Goal: Information Seeking & Learning: Learn about a topic

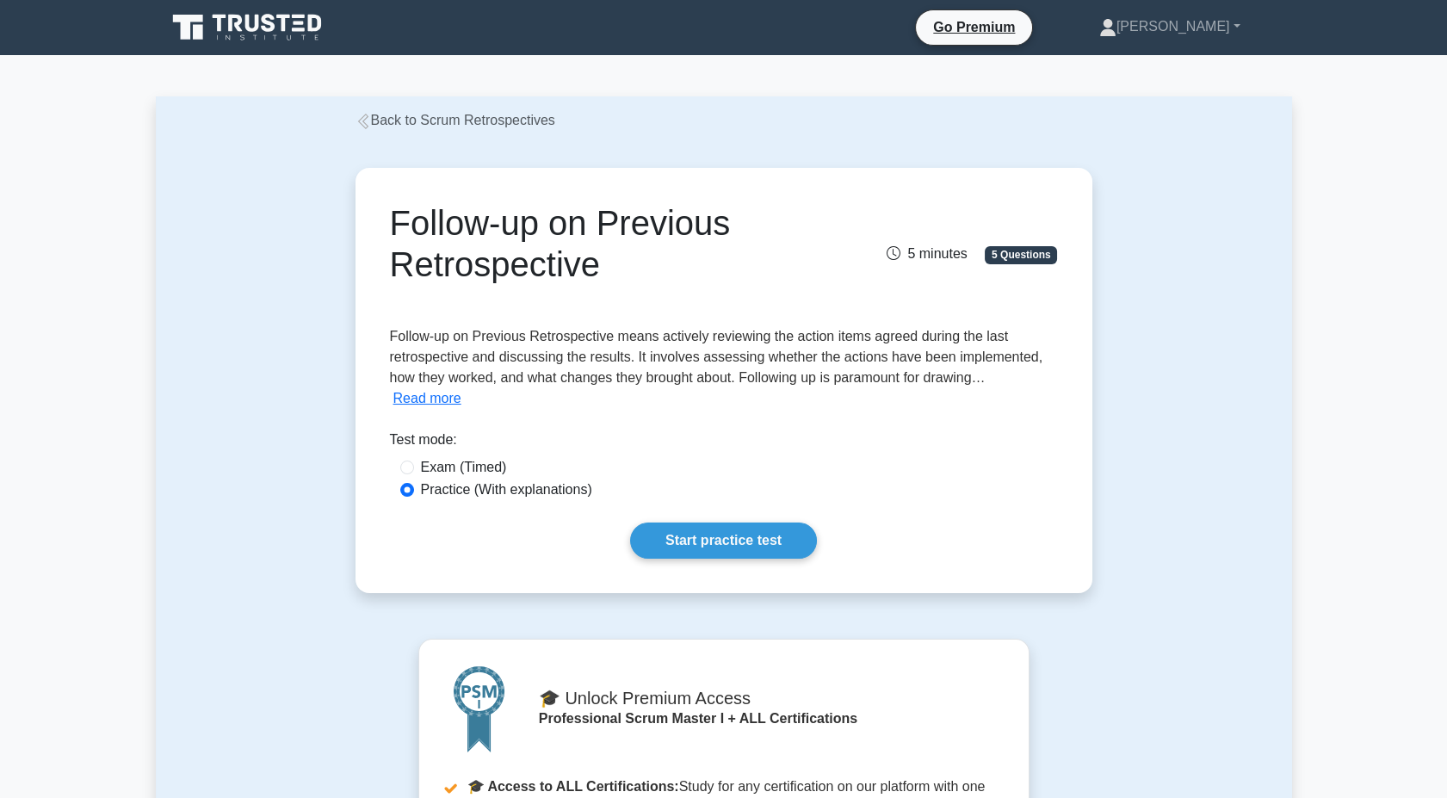
click at [754, 520] on div "Follow-up on Previous Retrospective 5 minutes 5 Questions Read more" at bounding box center [723, 380] width 723 height 411
click at [753, 535] on link "Start practice test" at bounding box center [723, 540] width 187 height 36
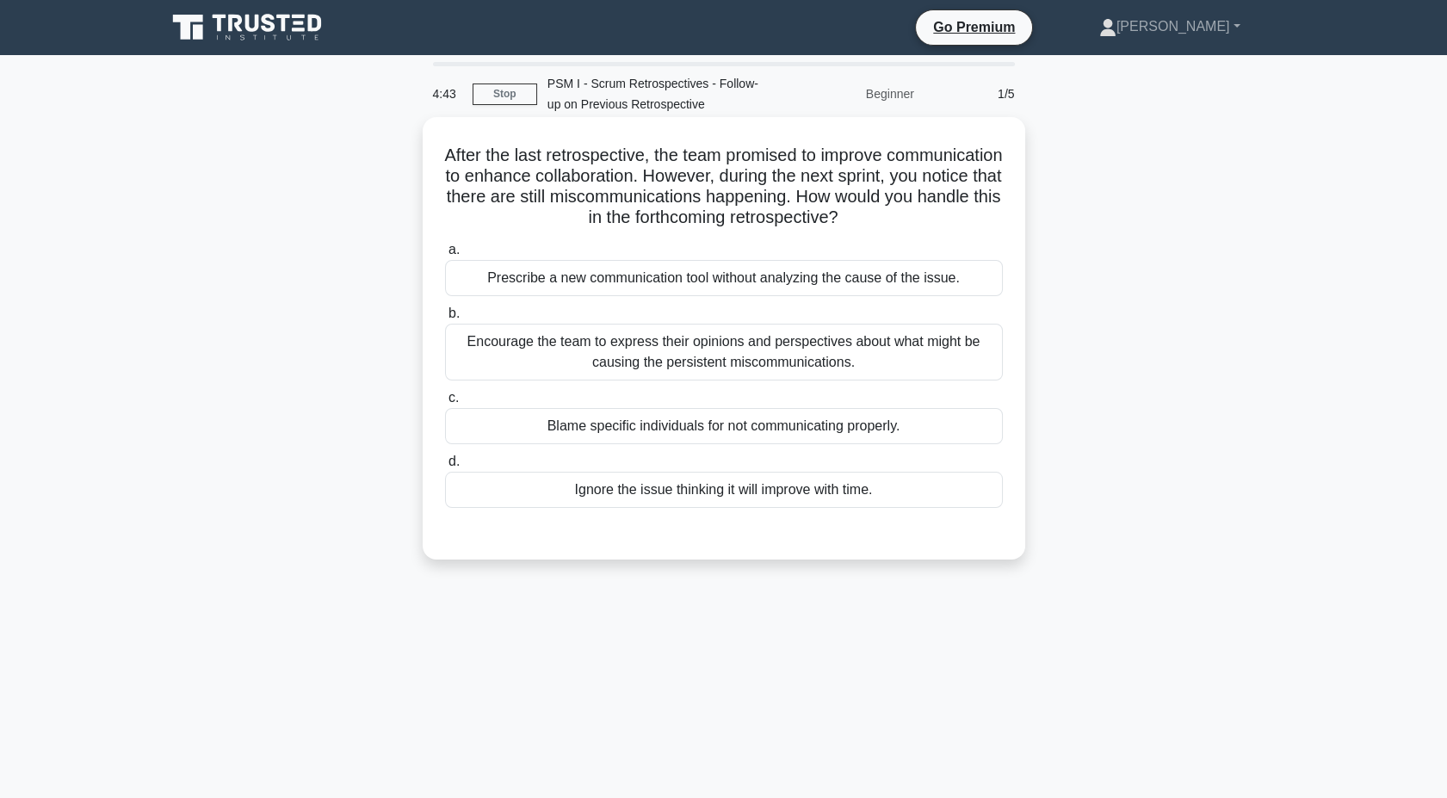
click at [627, 360] on div "Encourage the team to express their opinions and perspectives about what might …" at bounding box center [724, 352] width 558 height 57
click at [445, 319] on input "b. Encourage the team to express their opinions and perspectives about what mig…" at bounding box center [445, 313] width 0 height 11
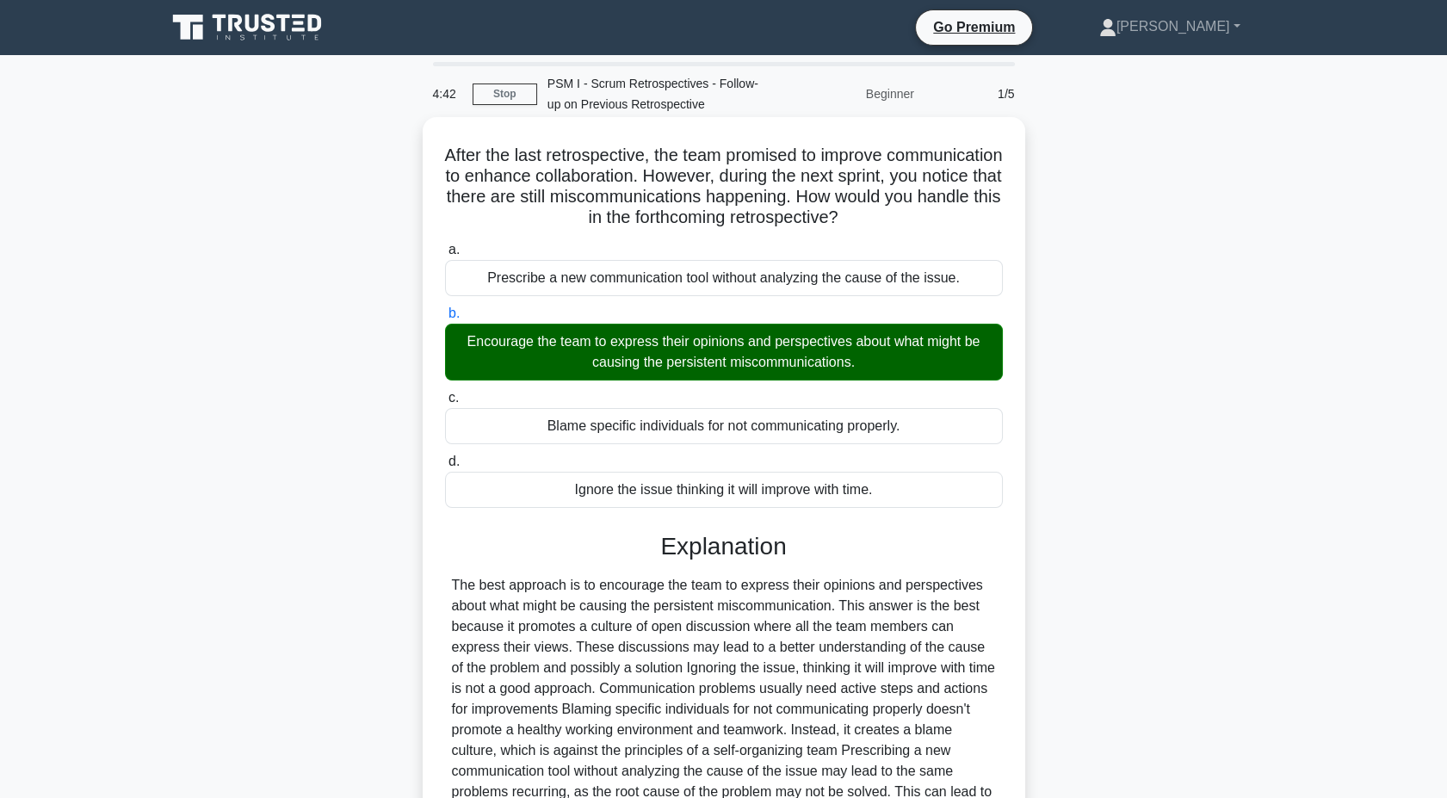
scroll to position [180, 0]
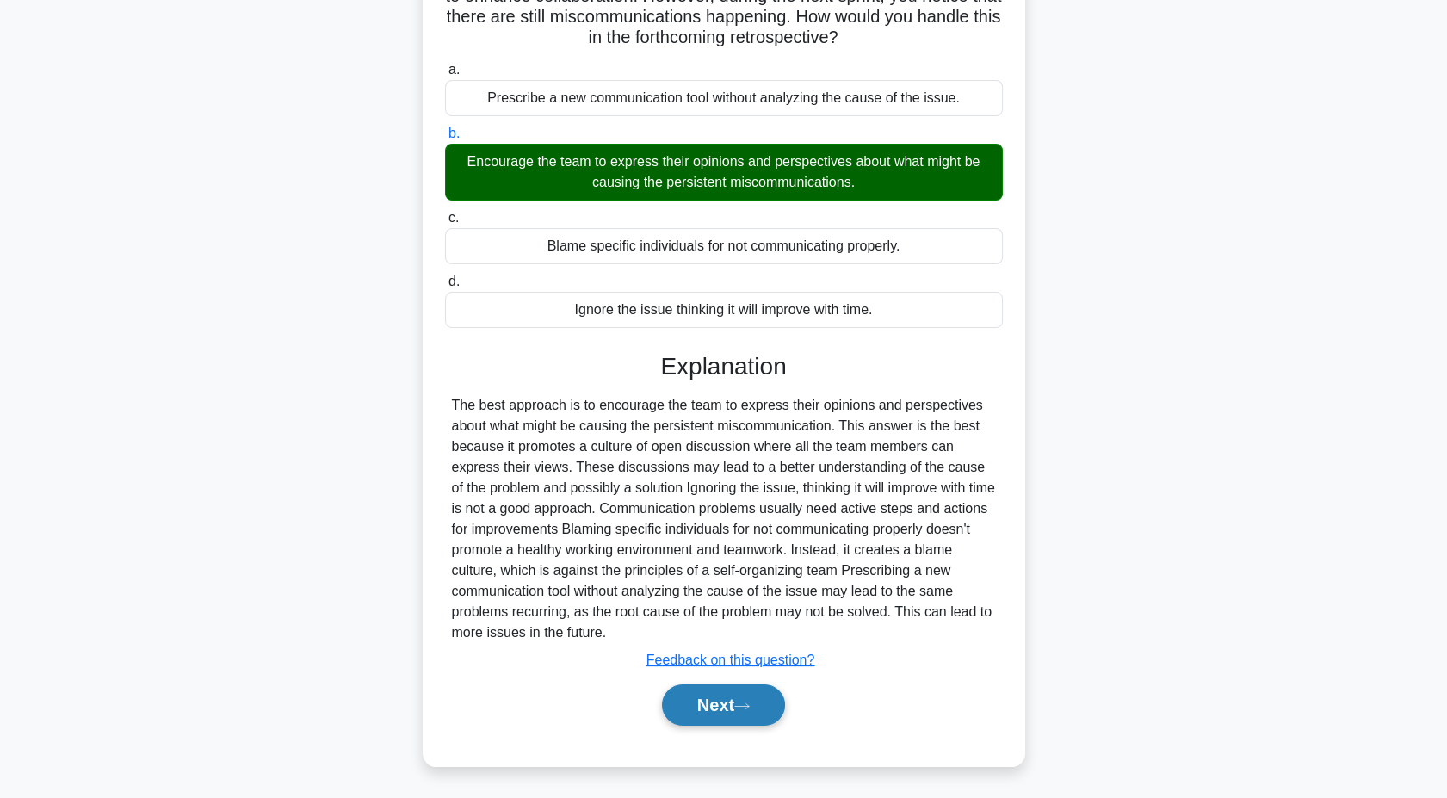
click at [701, 721] on button "Next" at bounding box center [723, 704] width 123 height 41
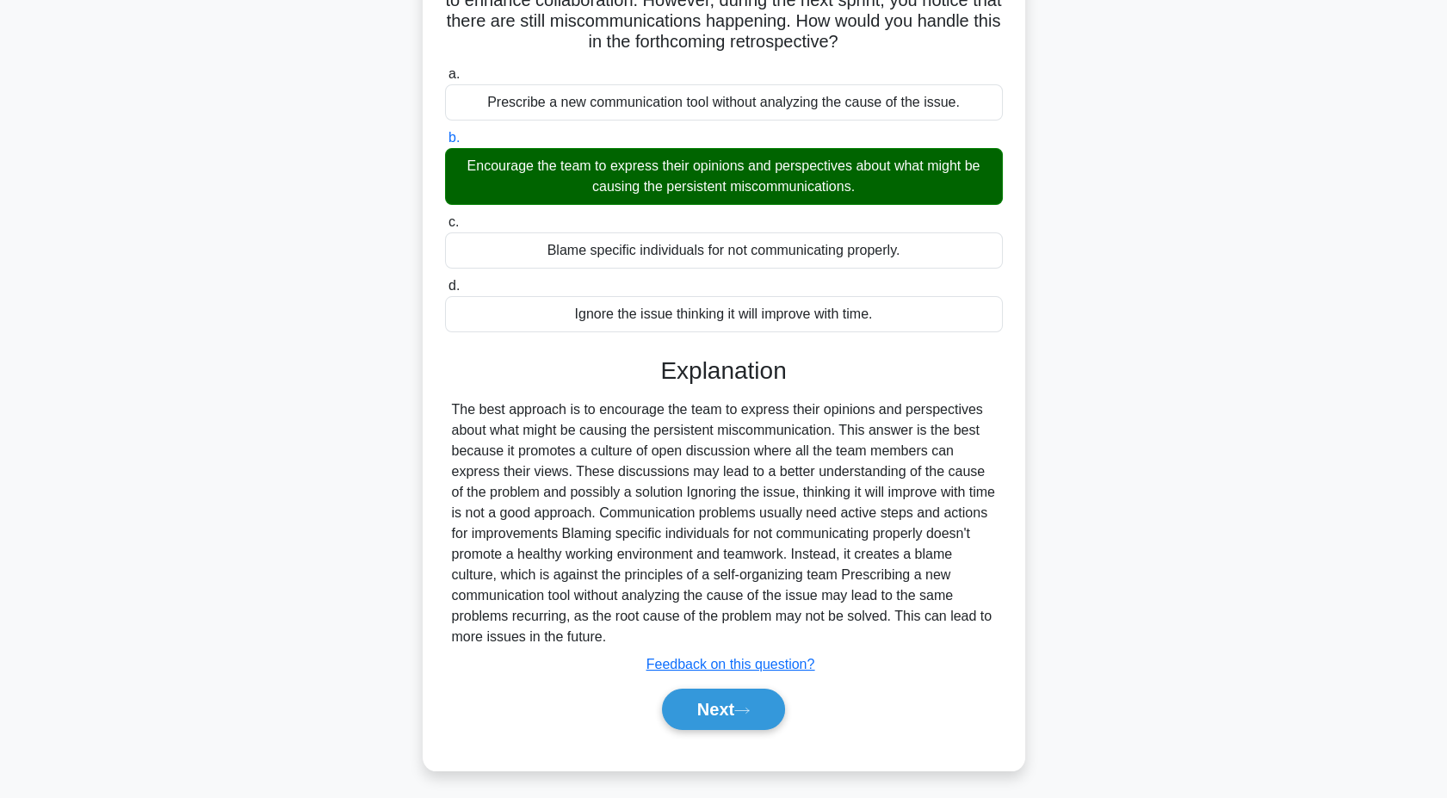
scroll to position [132, 0]
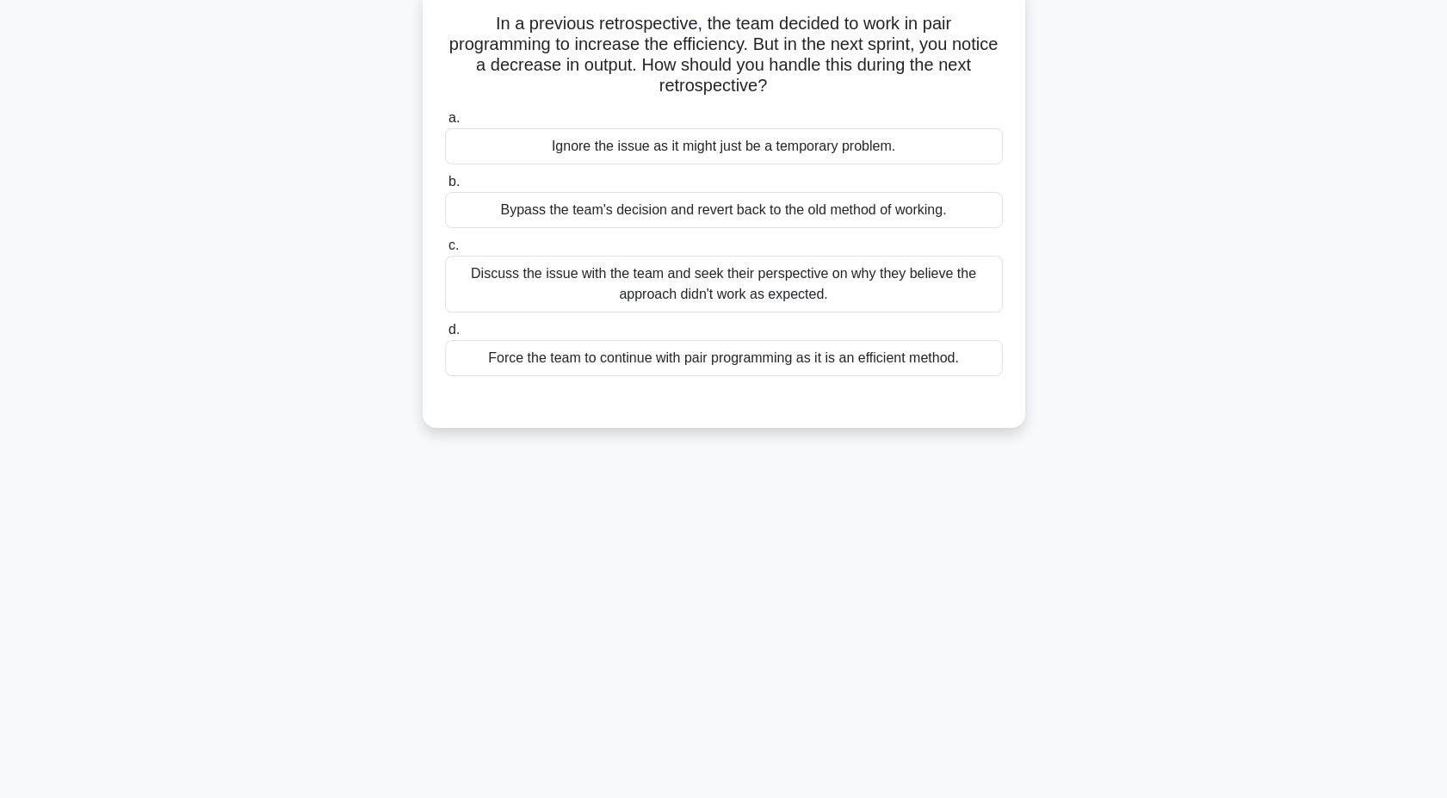
click at [707, 271] on div "Discuss the issue with the team and seek their perspective on why they believe …" at bounding box center [724, 284] width 558 height 57
click at [445, 251] on input "c. Discuss the issue with the team and seek their perspective on why they belie…" at bounding box center [445, 245] width 0 height 11
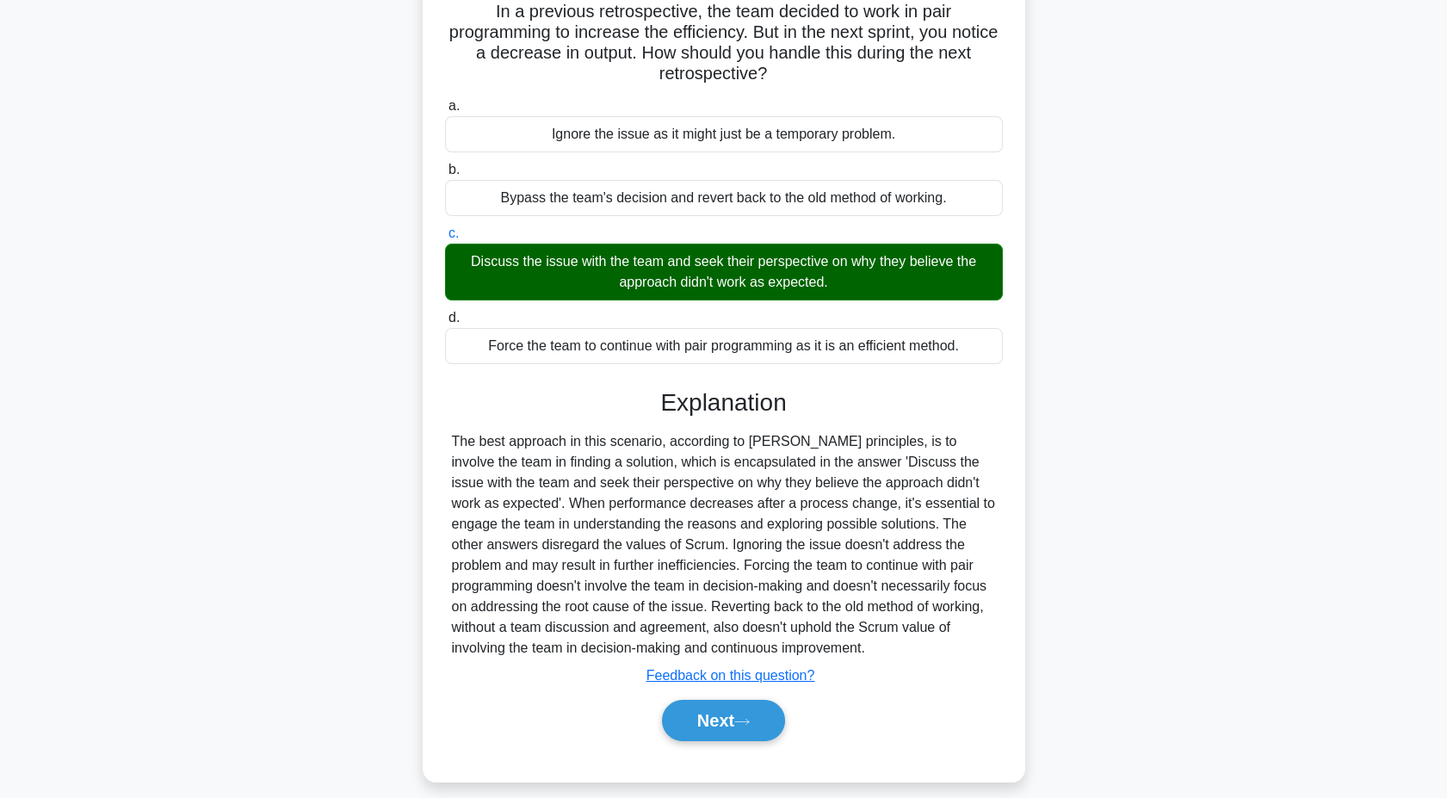
scroll to position [159, 0]
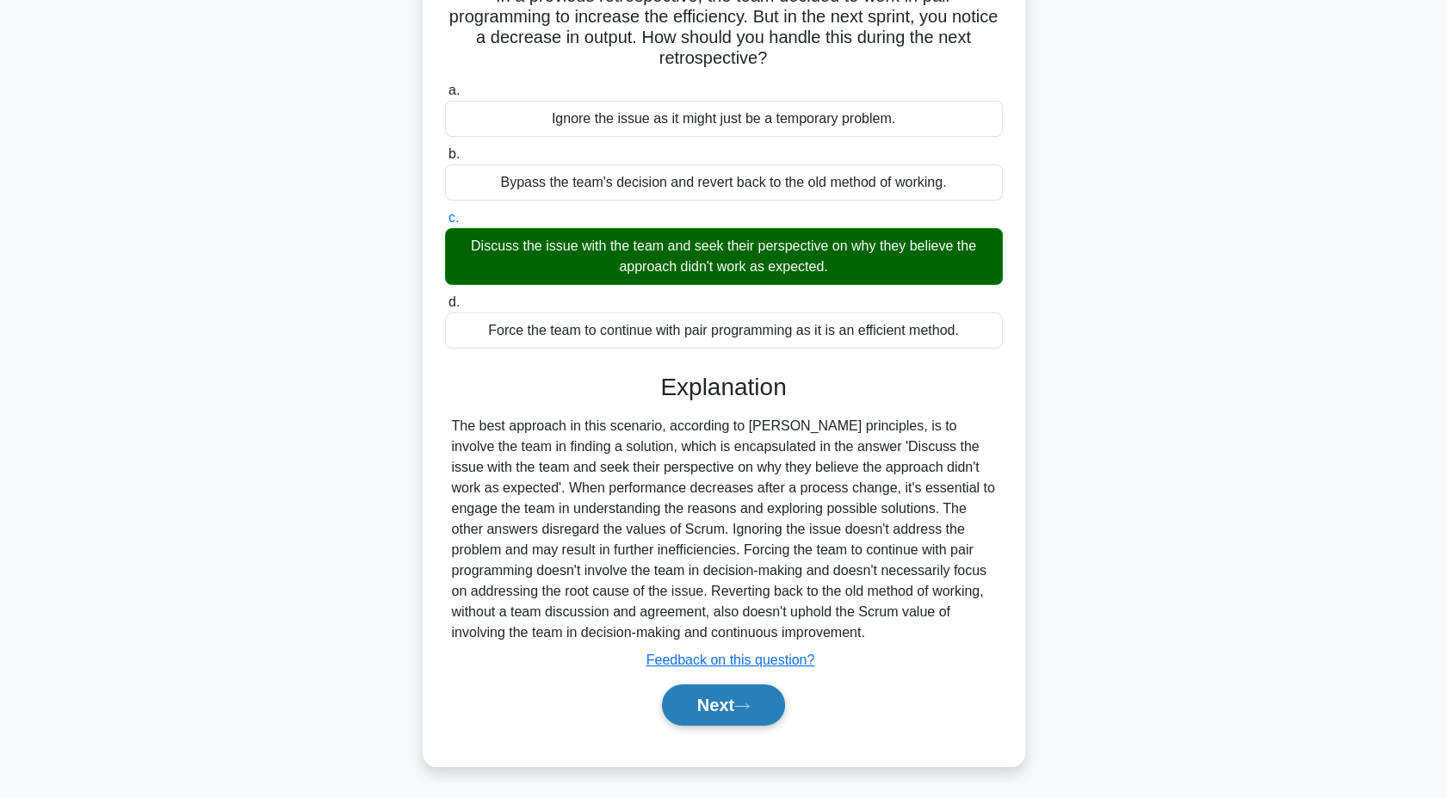
click at [724, 694] on button "Next" at bounding box center [723, 704] width 123 height 41
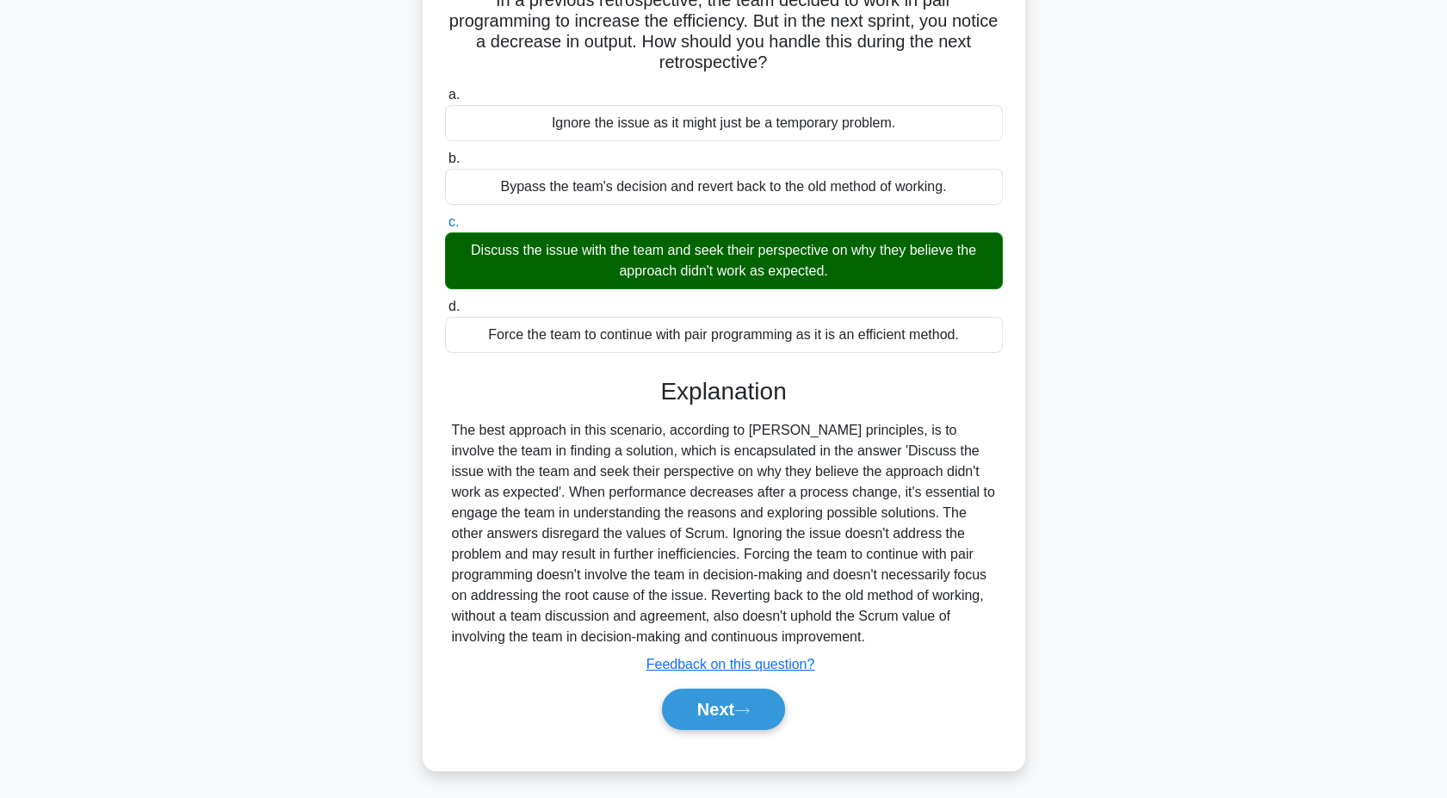
scroll to position [132, 0]
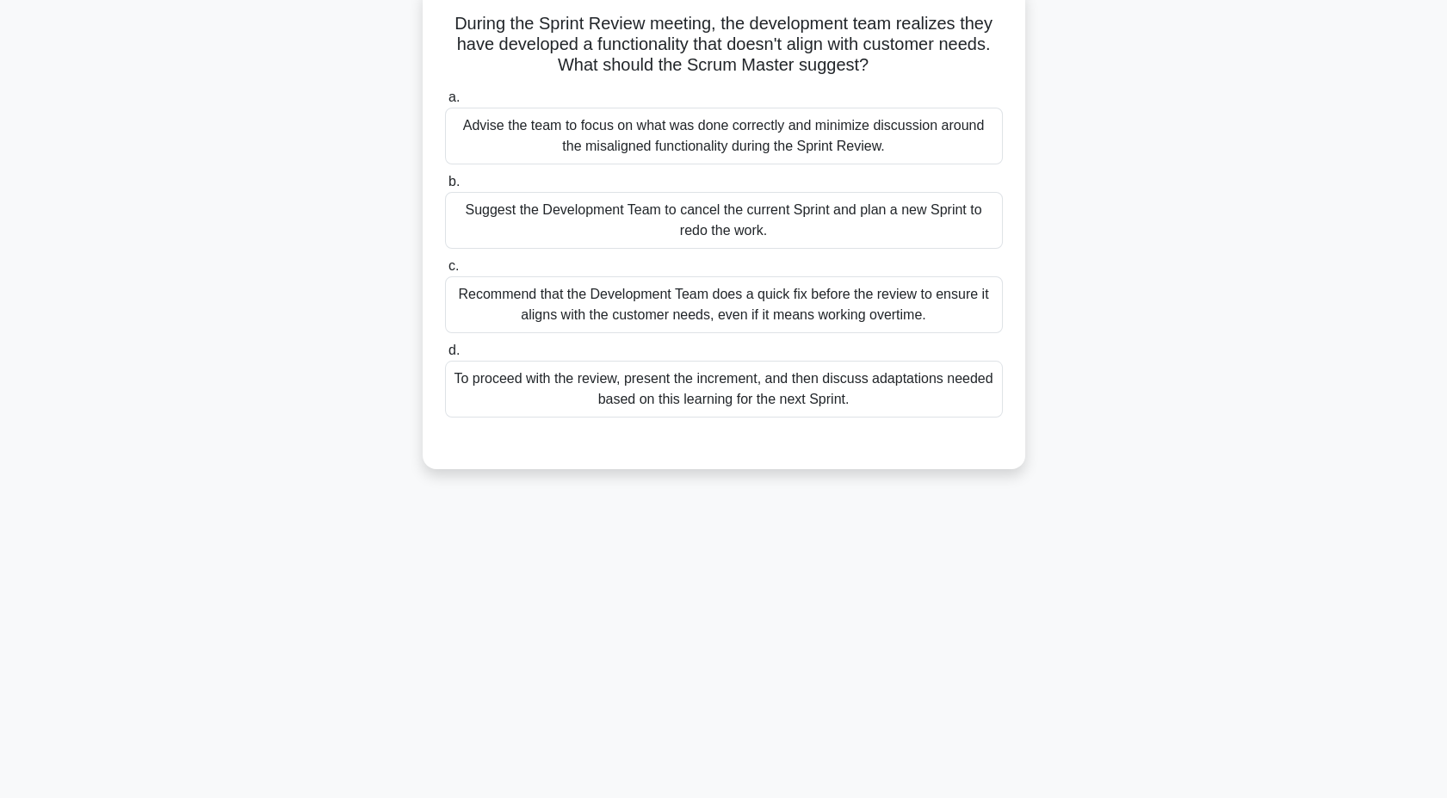
click at [731, 146] on div "Advise the team to focus on what was done correctly and minimize discussion aro…" at bounding box center [724, 136] width 558 height 57
click at [445, 103] on input "a. Advise the team to focus on what was done correctly and minimize discussion …" at bounding box center [445, 97] width 0 height 11
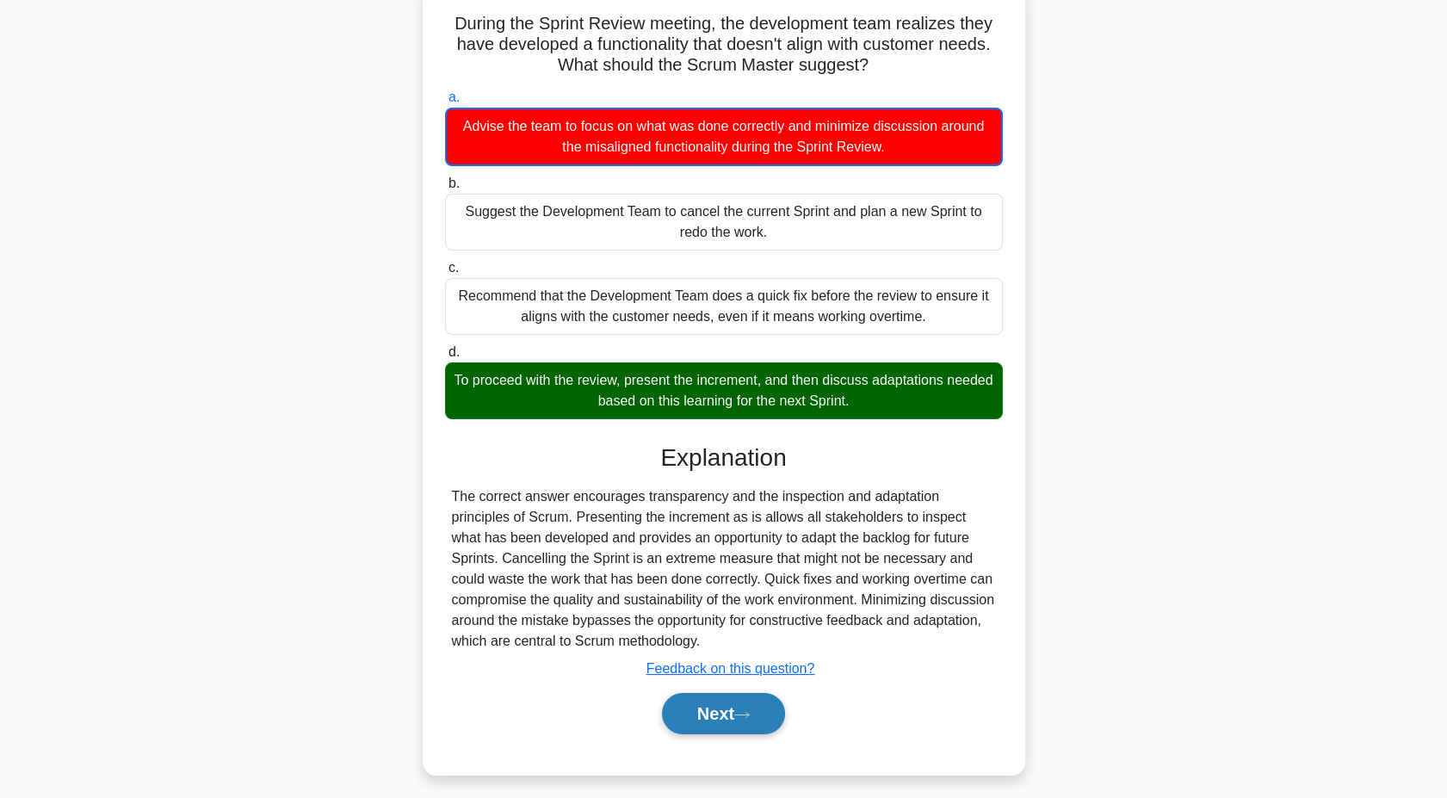
click at [716, 722] on button "Next" at bounding box center [723, 713] width 123 height 41
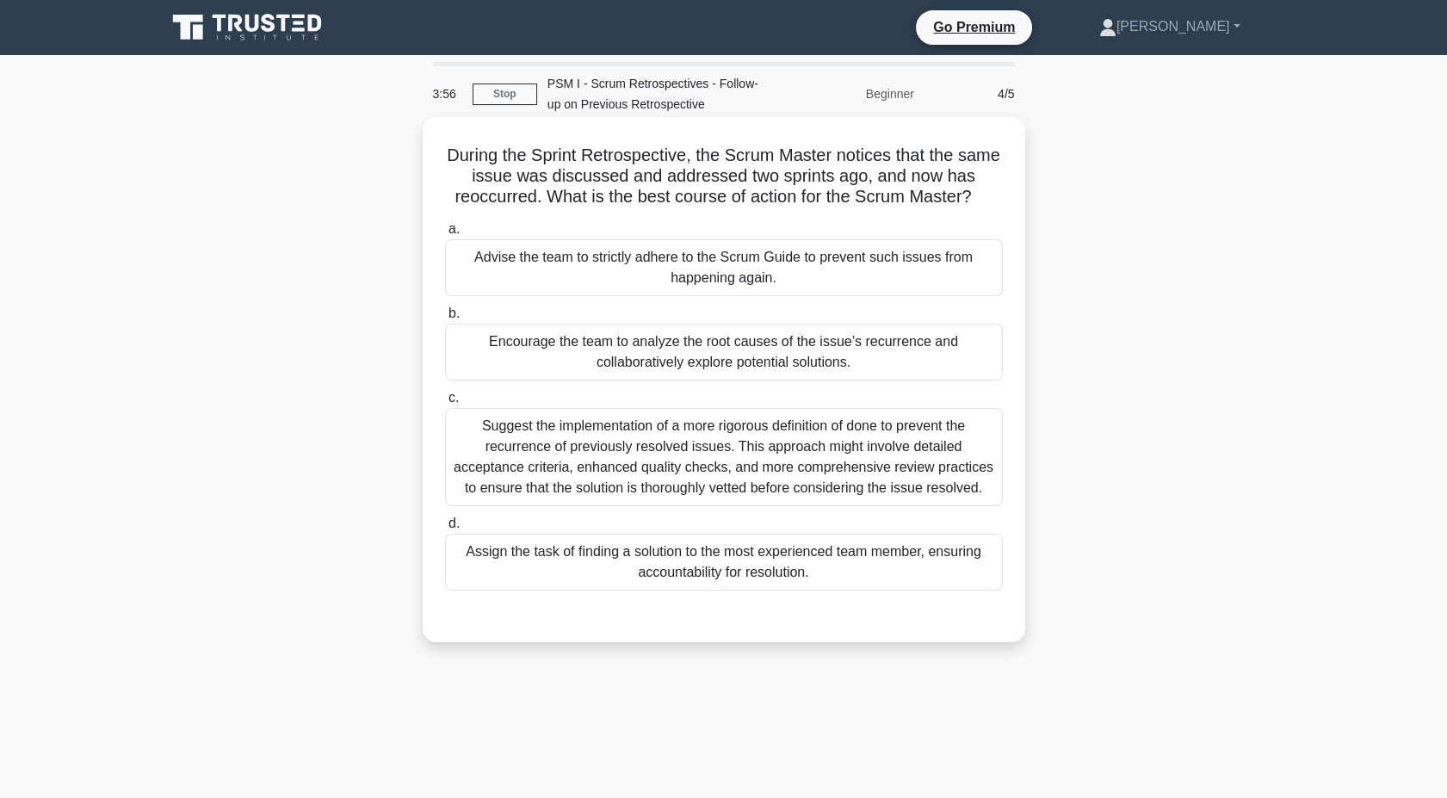
scroll to position [0, 0]
click at [814, 360] on div "Encourage the team to analyze the root causes of the issue’s recurrence and col…" at bounding box center [724, 352] width 558 height 57
click at [445, 319] on input "b. Encourage the team to analyze the root causes of the issue’s recurrence and …" at bounding box center [445, 313] width 0 height 11
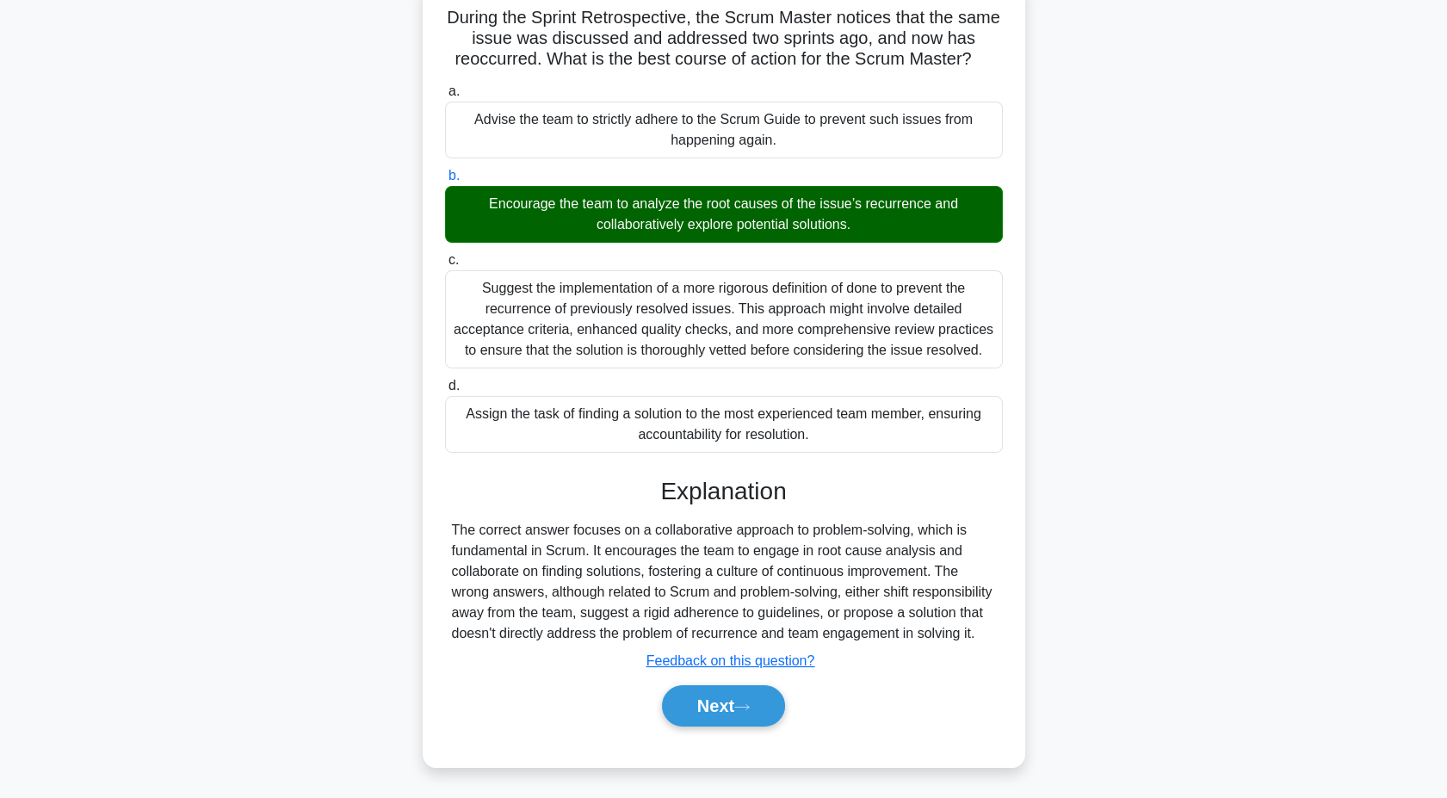
scroll to position [139, 0]
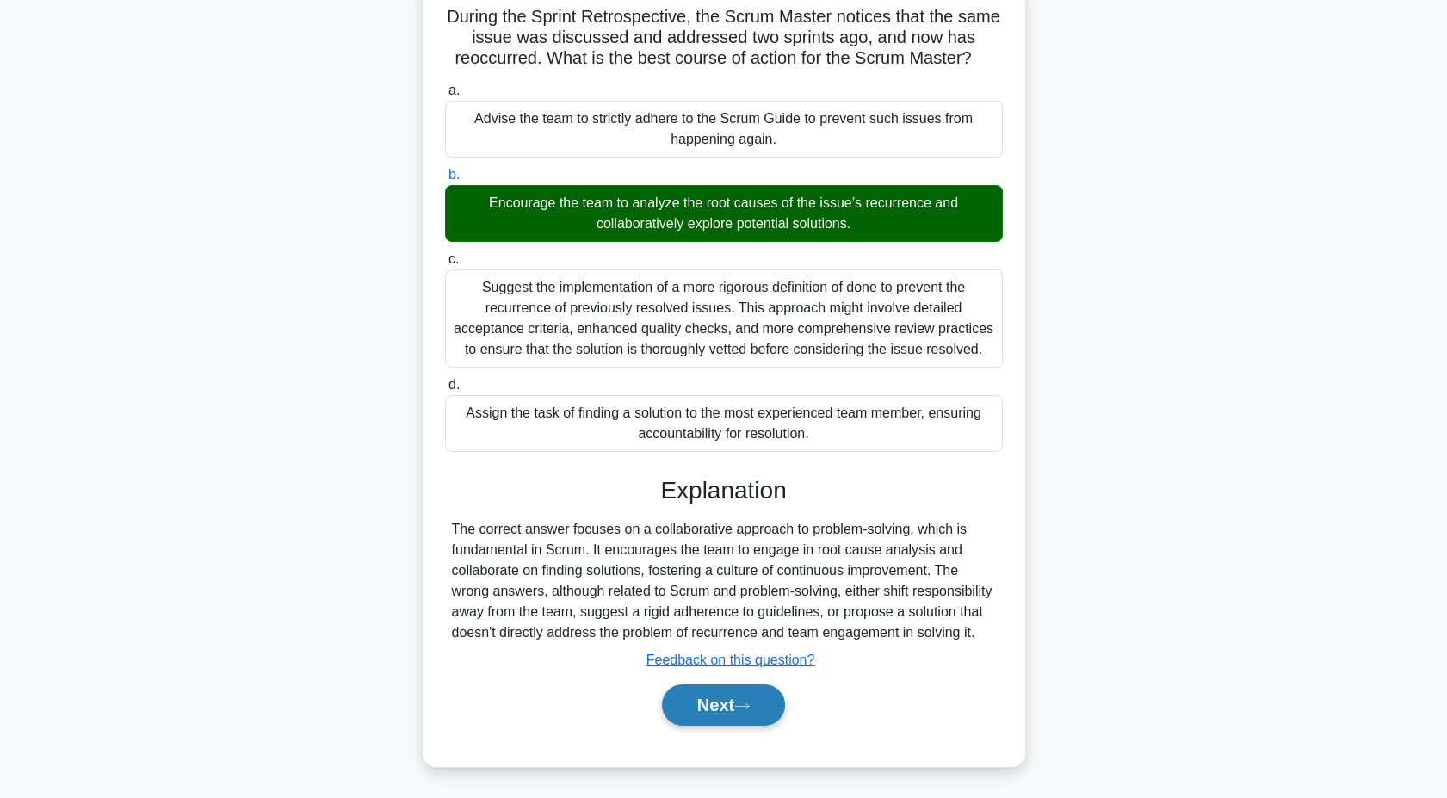
click at [750, 720] on button "Next" at bounding box center [723, 704] width 123 height 41
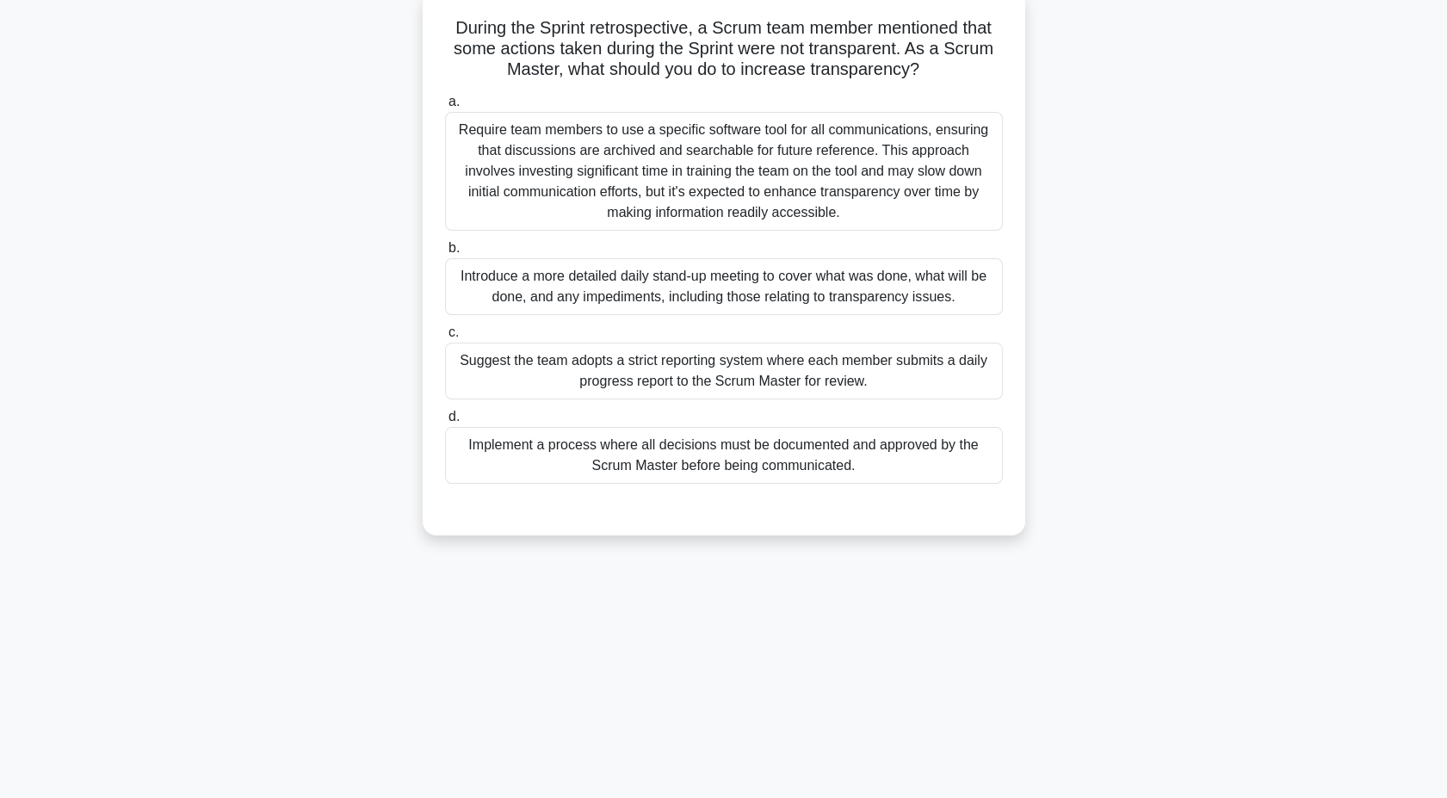
scroll to position [0, 0]
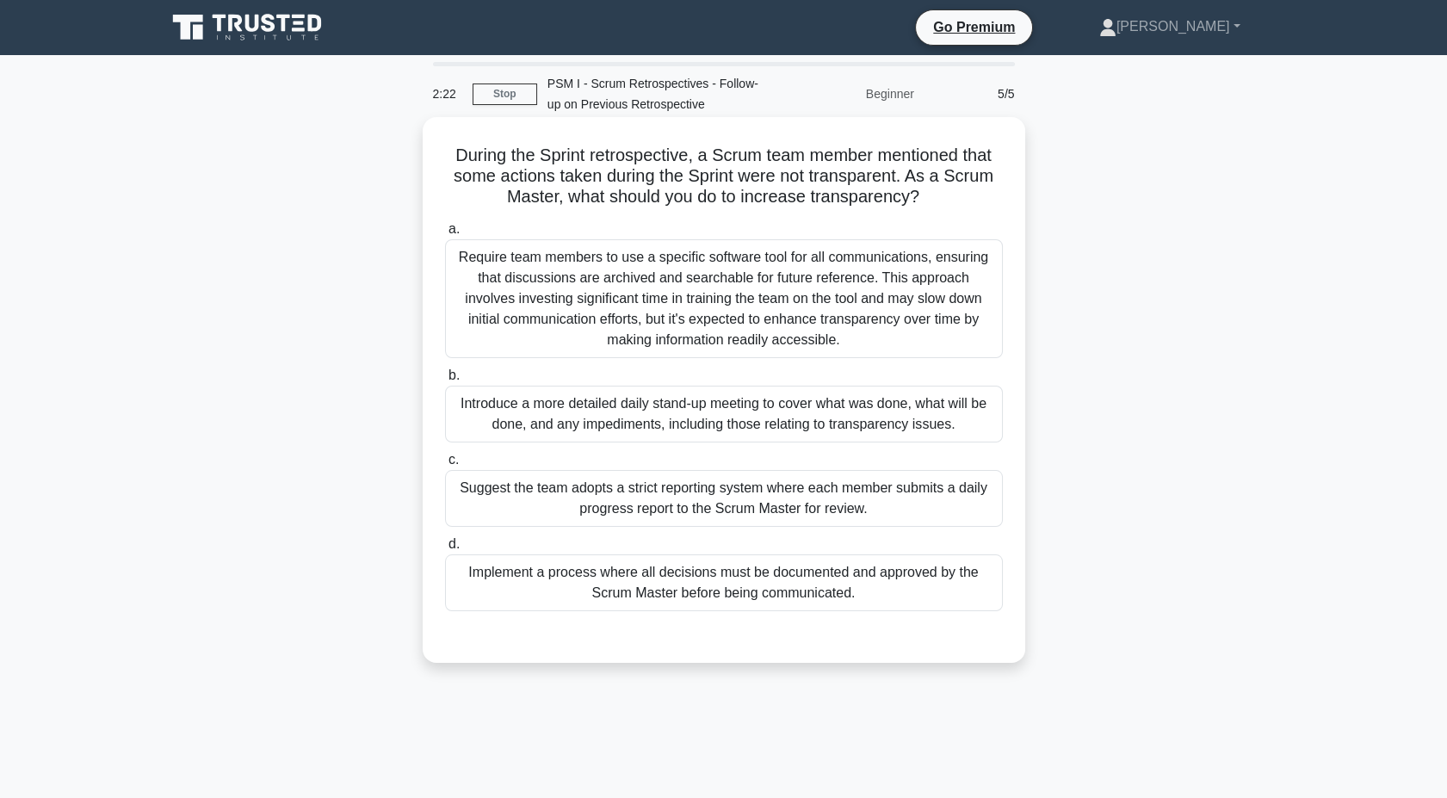
click at [522, 429] on div "Introduce a more detailed daily stand-up meeting to cover what was done, what w…" at bounding box center [724, 414] width 558 height 57
click at [445, 381] on input "b. Introduce a more detailed daily stand-up meeting to cover what was done, wha…" at bounding box center [445, 375] width 0 height 11
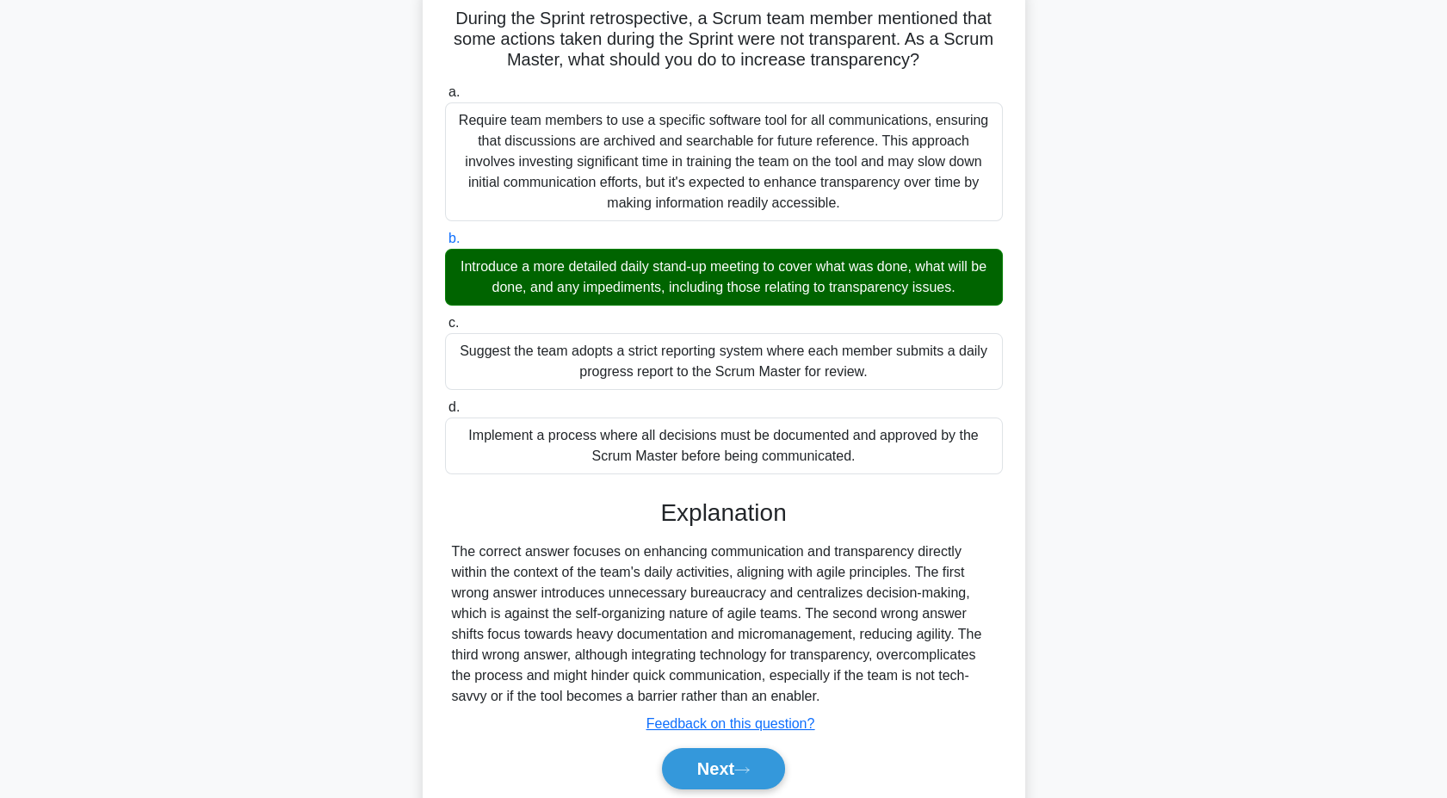
scroll to position [201, 0]
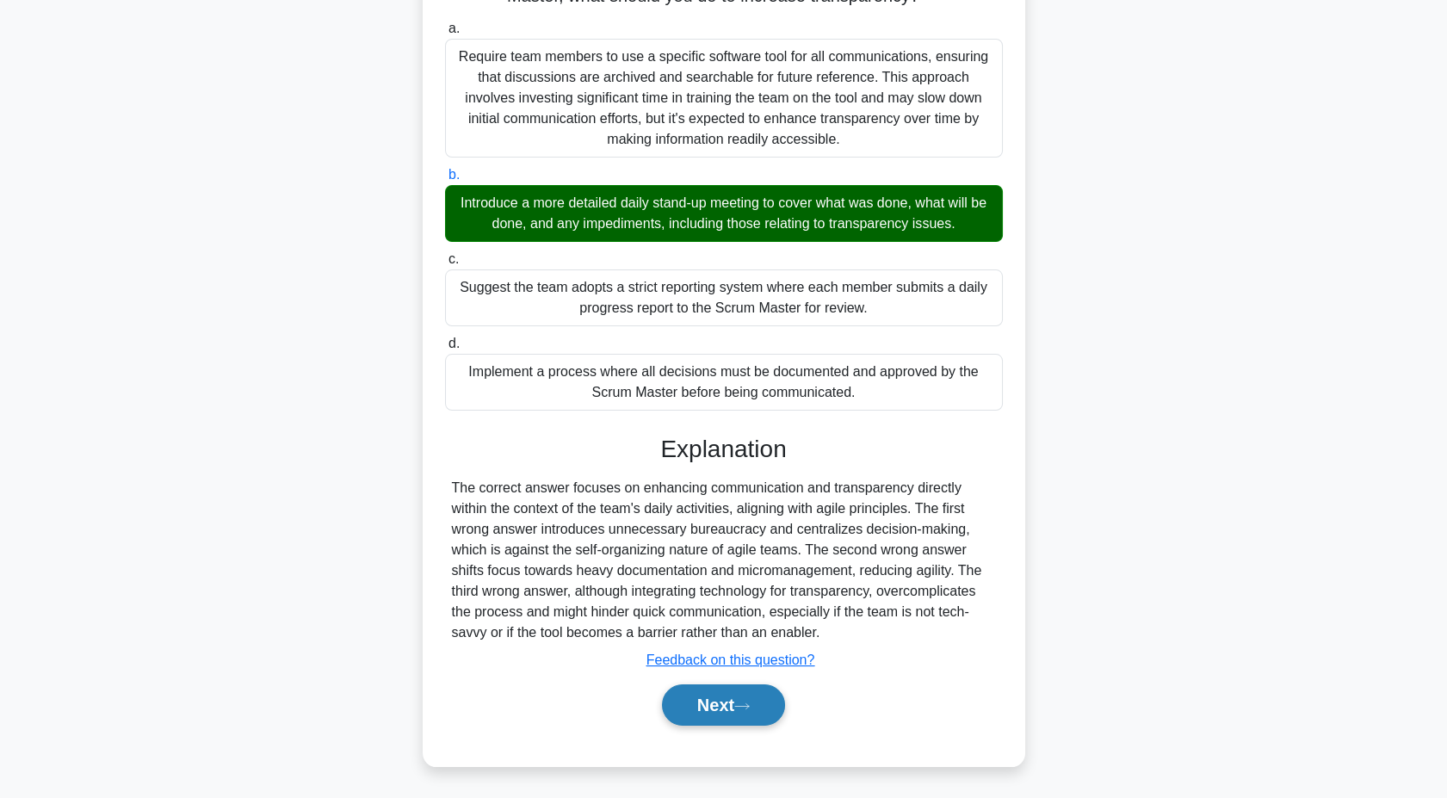
click at [729, 719] on button "Next" at bounding box center [723, 704] width 123 height 41
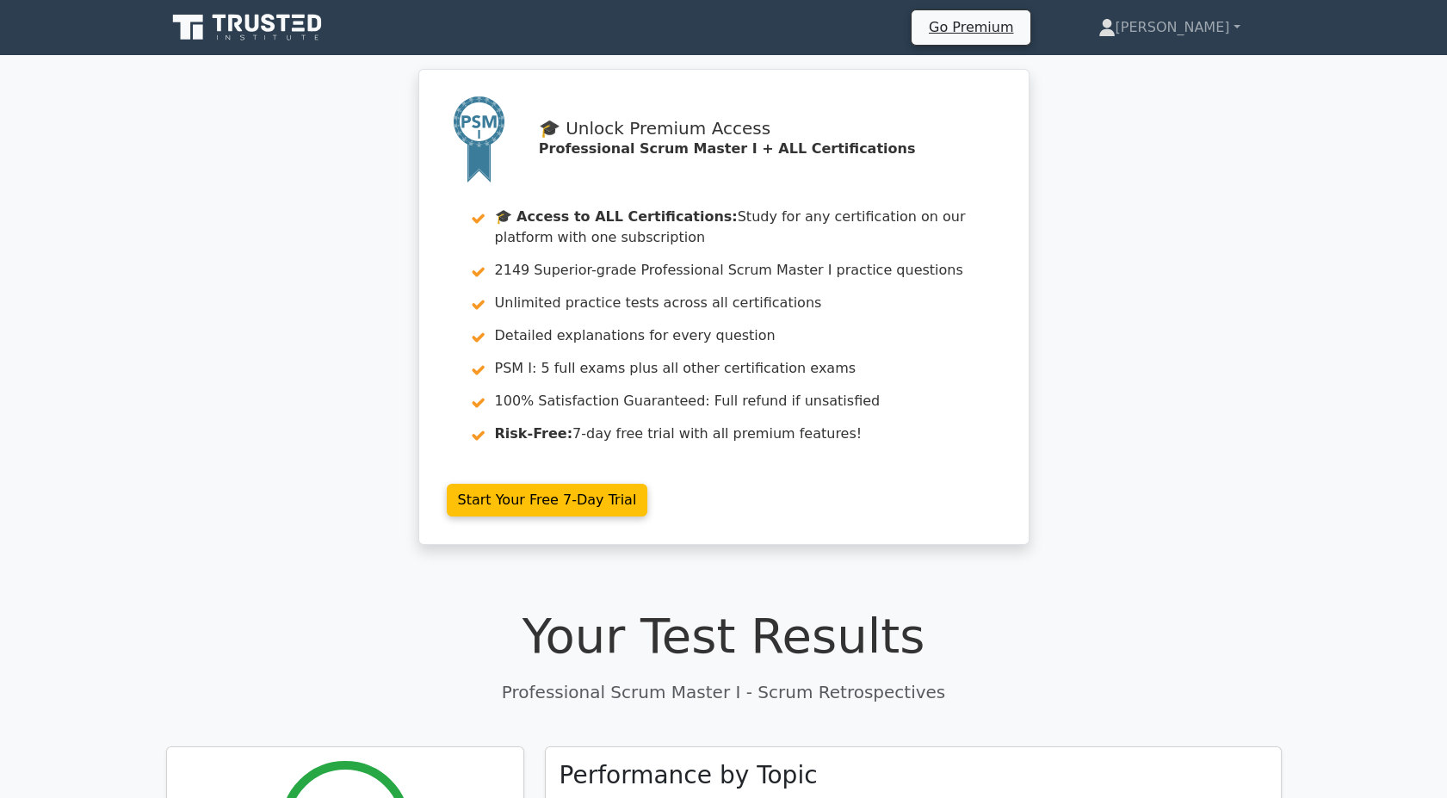
click at [755, 701] on p "Professional Scrum Master I - Scrum Retrospectives" at bounding box center [723, 692] width 1115 height 26
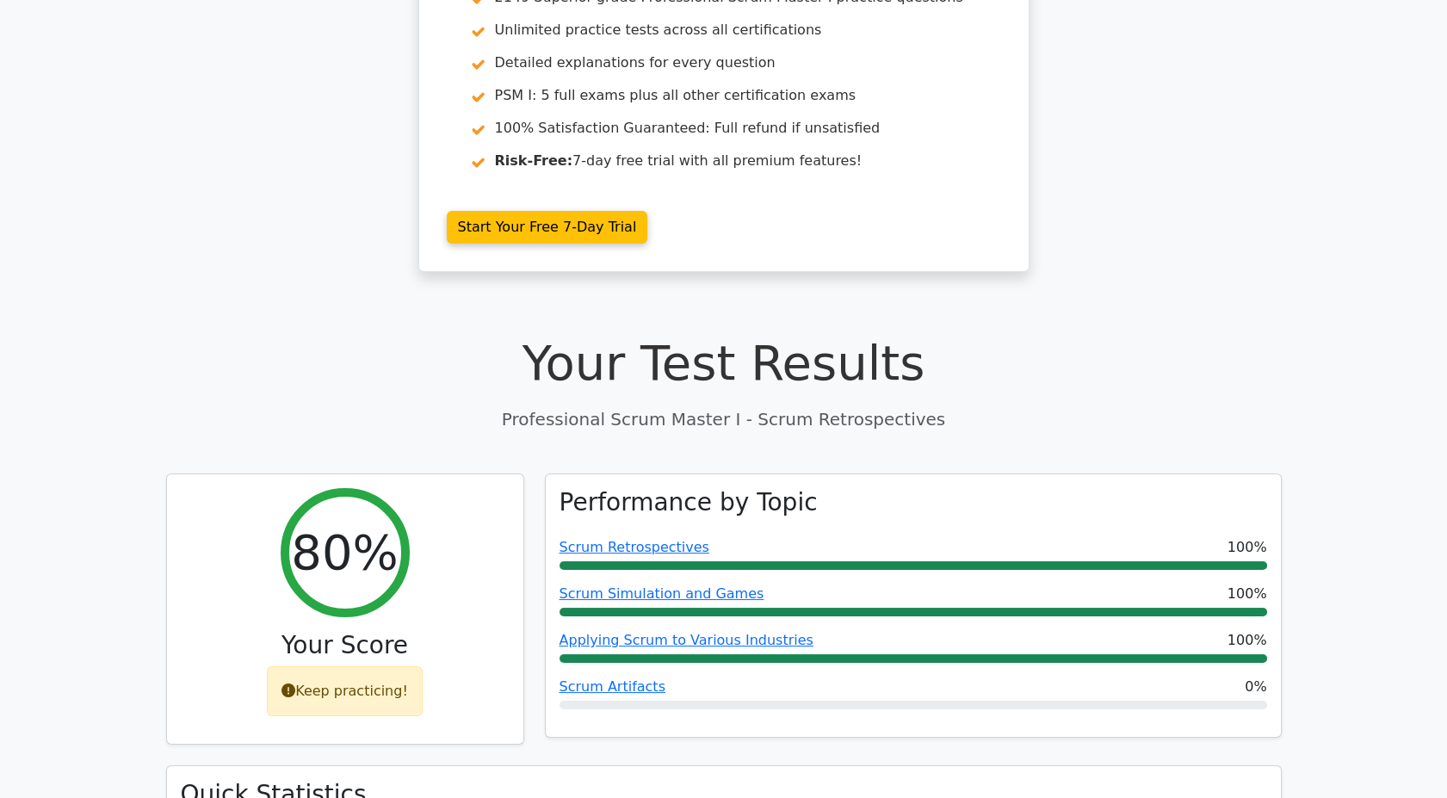
scroll to position [382, 0]
